Goal: Find specific page/section: Find specific page/section

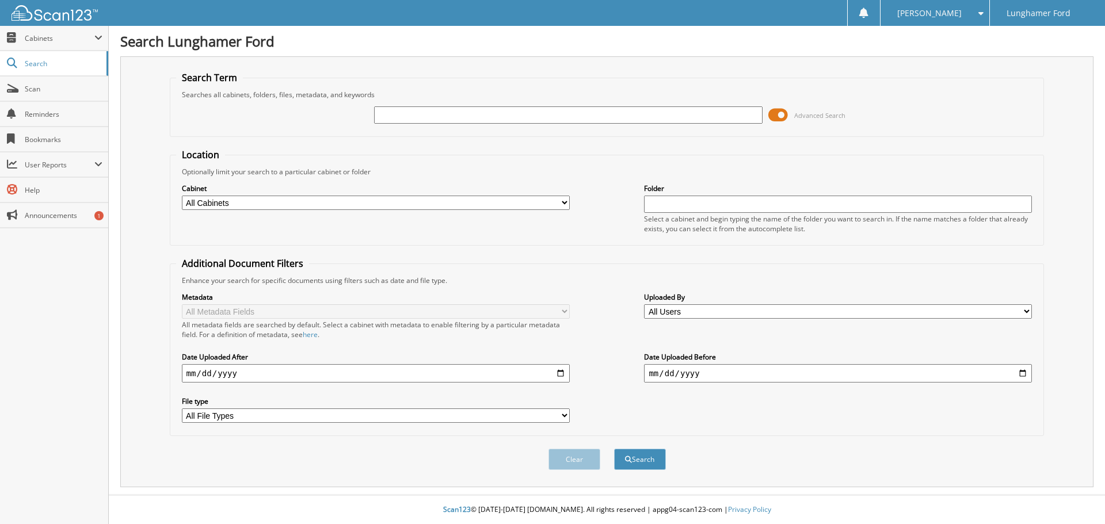
click at [415, 116] on input "text" at bounding box center [568, 114] width 388 height 17
type input "383935"
click at [614, 449] on button "Search" at bounding box center [640, 459] width 52 height 21
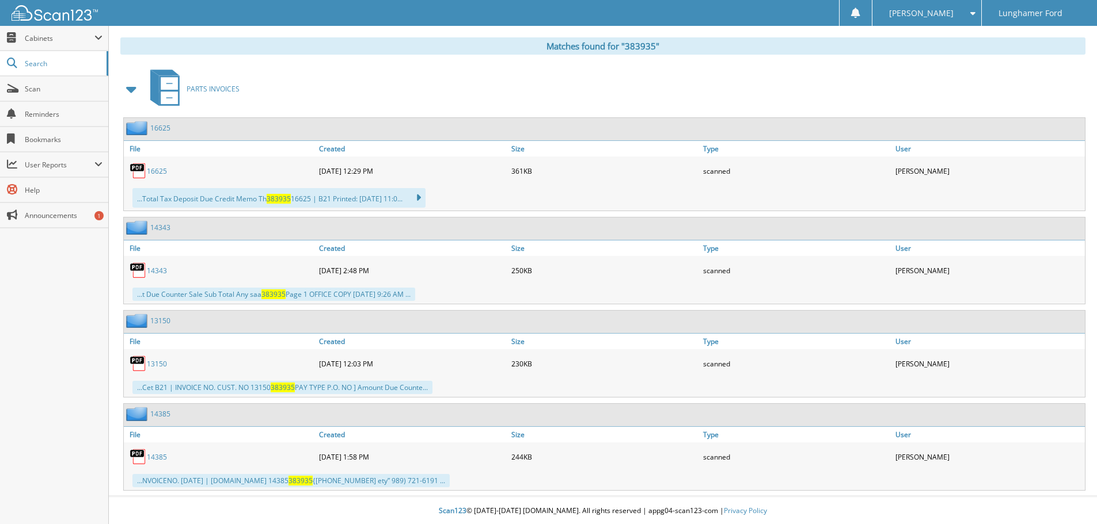
scroll to position [469, 0]
click at [158, 169] on link "16625" at bounding box center [157, 170] width 20 height 10
